Goal: Information Seeking & Learning: Learn about a topic

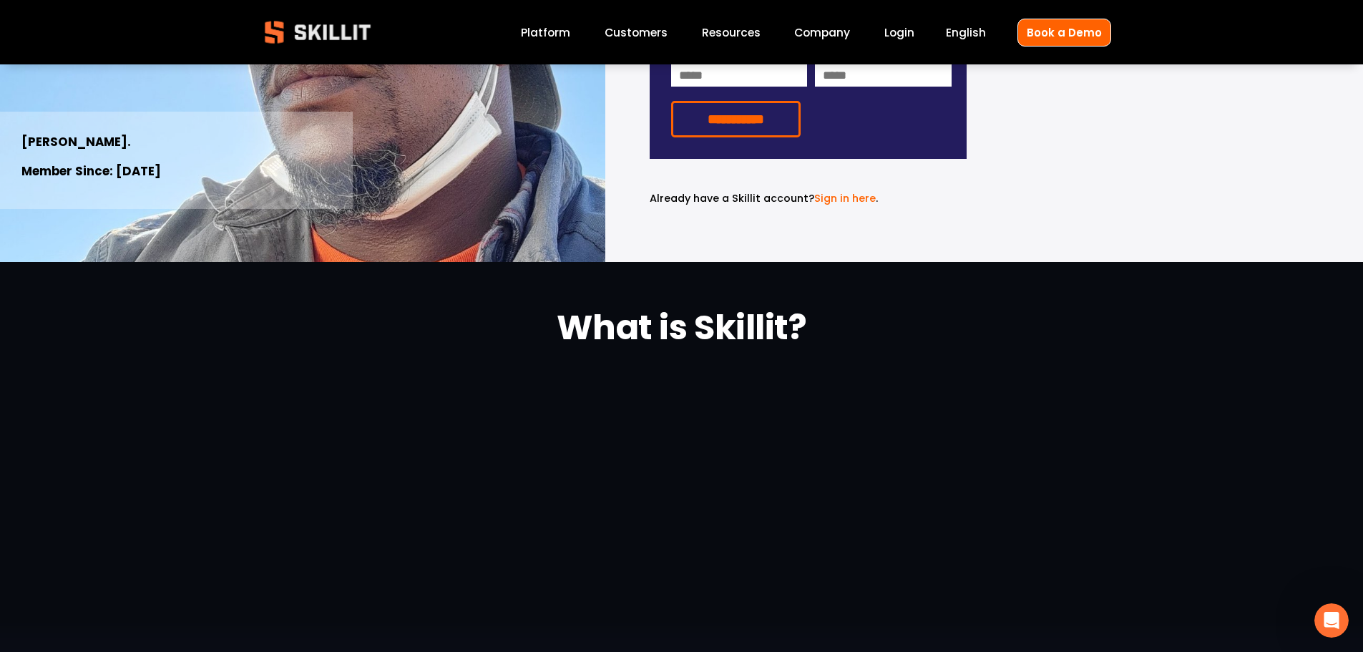
scroll to position [286, 0]
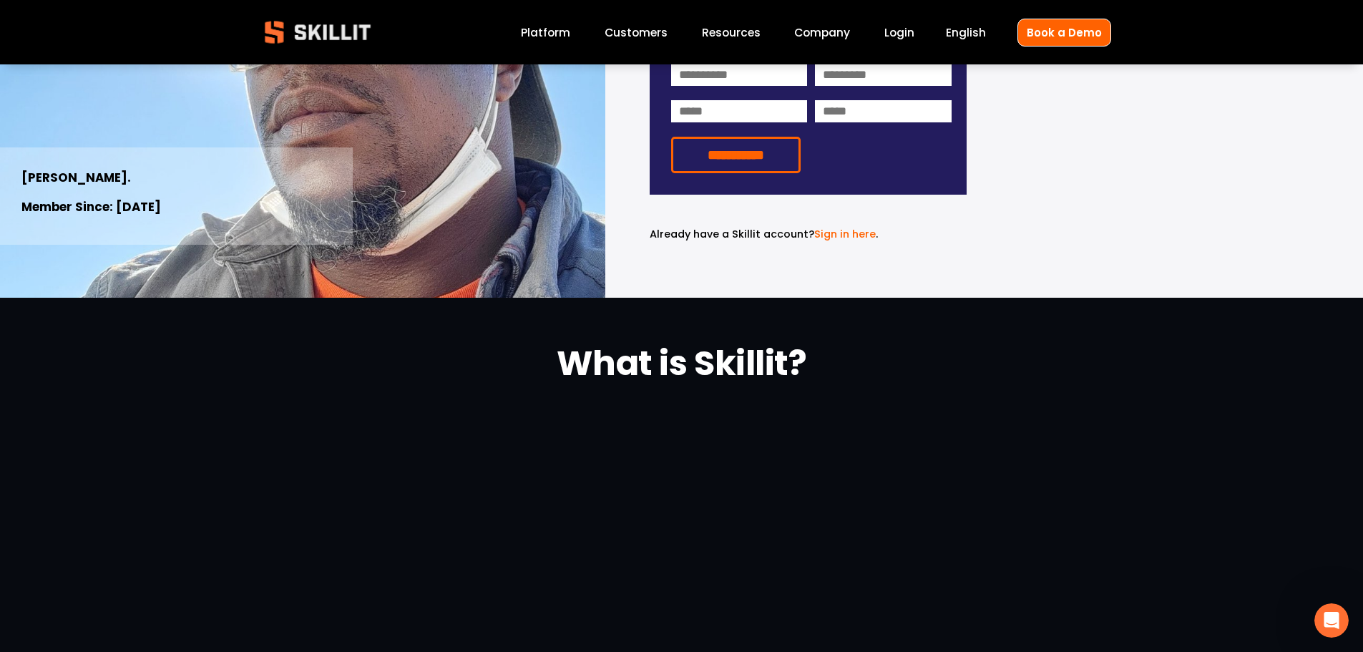
click at [834, 39] on link "Company" at bounding box center [822, 32] width 56 height 19
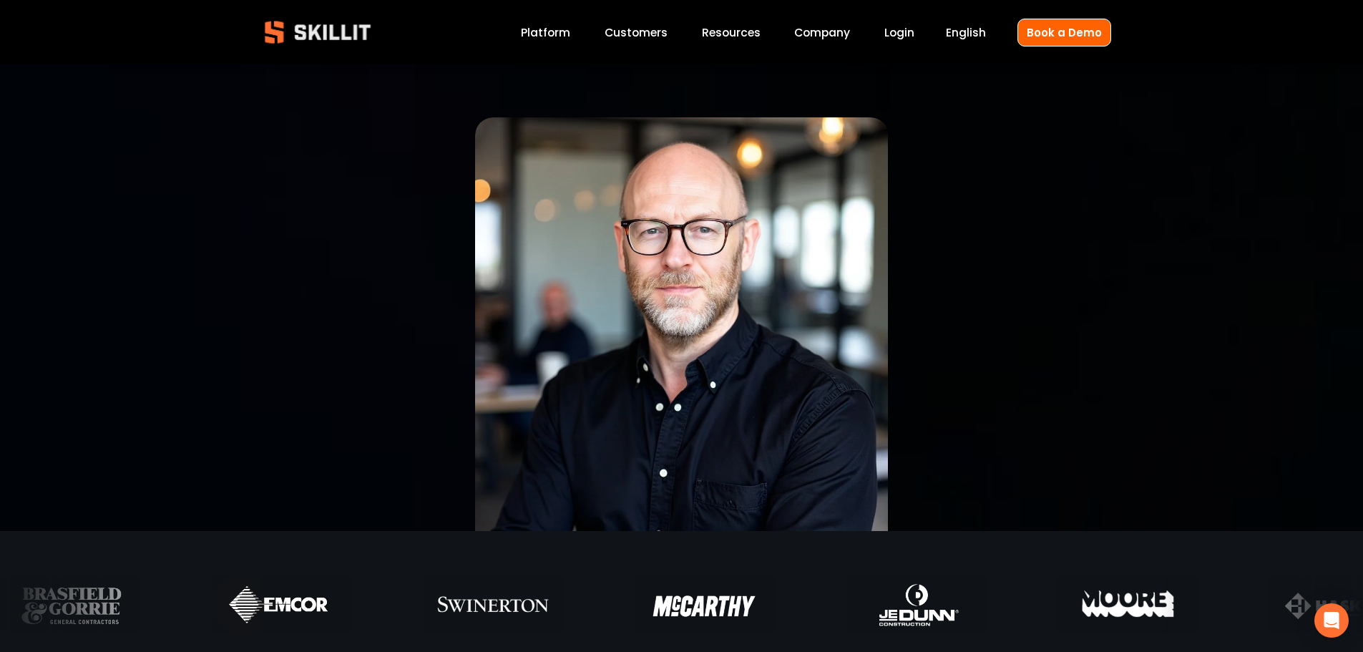
click at [740, 28] on span "Resources" at bounding box center [731, 32] width 59 height 16
click at [0, 0] on span "Pricing" at bounding box center [0, 0] width 0 height 0
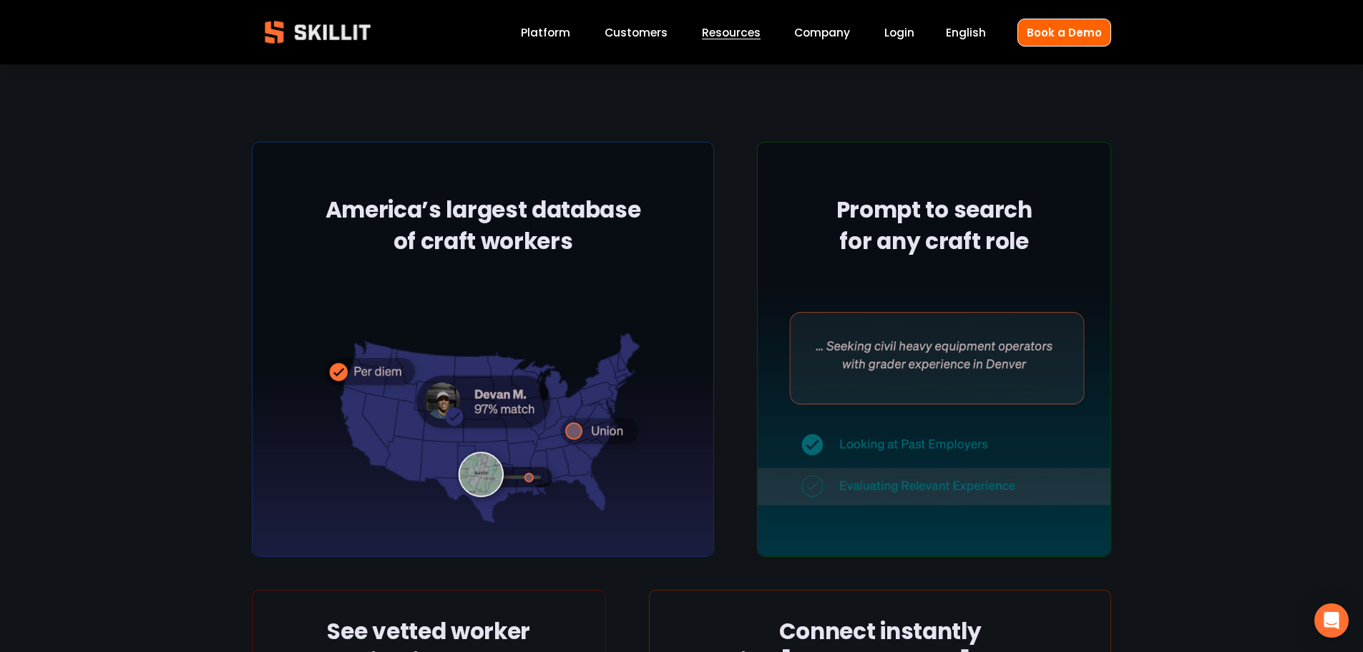
scroll to position [429, 0]
